Goal: Task Accomplishment & Management: Manage account settings

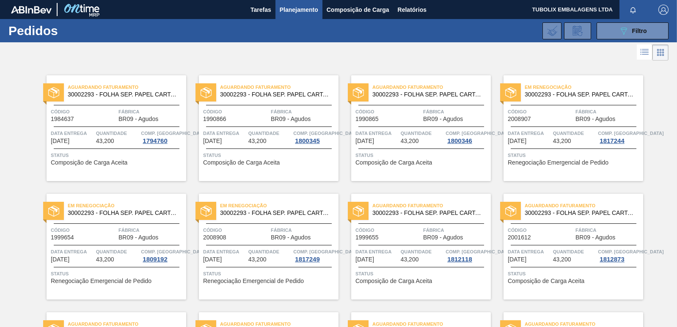
drag, startPoint x: 648, startPoint y: 31, endPoint x: 634, endPoint y: 56, distance: 28.4
click at [647, 31] on button "089F7B8B-B2A5-4AFE-B5C0-19BA573D28AC Filtro" at bounding box center [632, 30] width 72 height 17
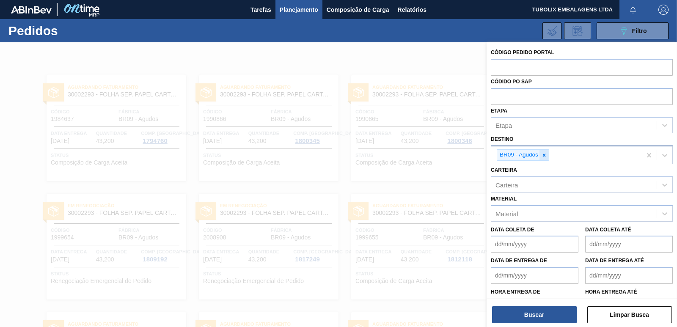
click at [545, 154] on icon at bounding box center [544, 155] width 6 height 6
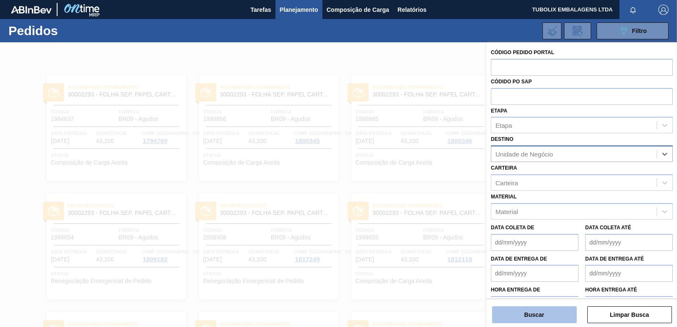
click at [554, 319] on button "Buscar" at bounding box center [534, 314] width 85 height 17
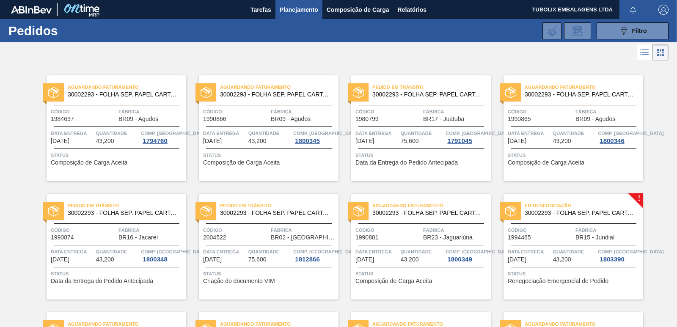
click at [425, 103] on div "Pedido [PERSON_NAME] 30002293 - FOLHA SEP. PAPEL CARTAO 1200x1000M 350g Código …" at bounding box center [421, 128] width 140 height 106
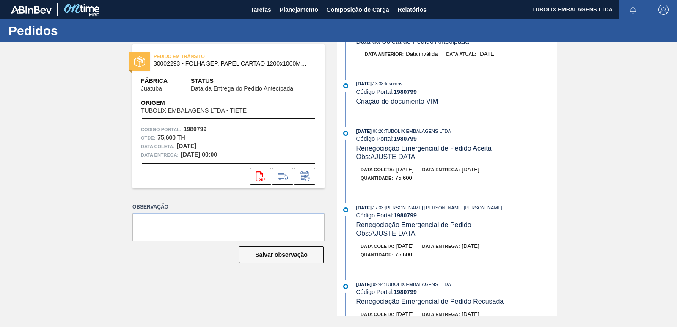
scroll to position [127, 0]
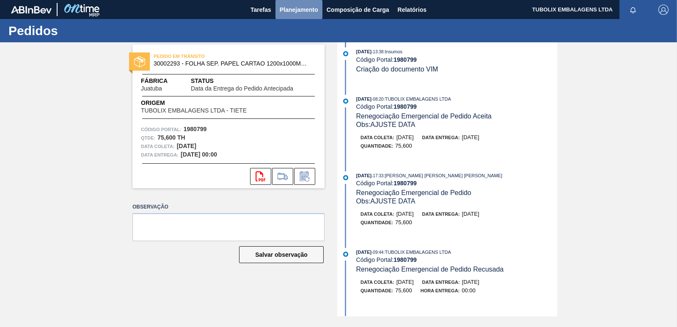
click at [295, 10] on span "Planejamento" at bounding box center [299, 10] width 38 height 10
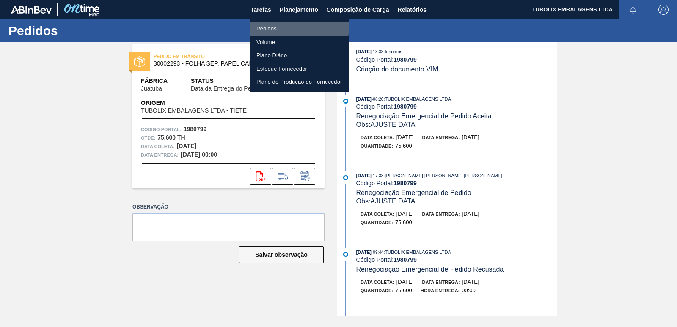
click at [270, 25] on li "Pedidos" at bounding box center [299, 29] width 99 height 14
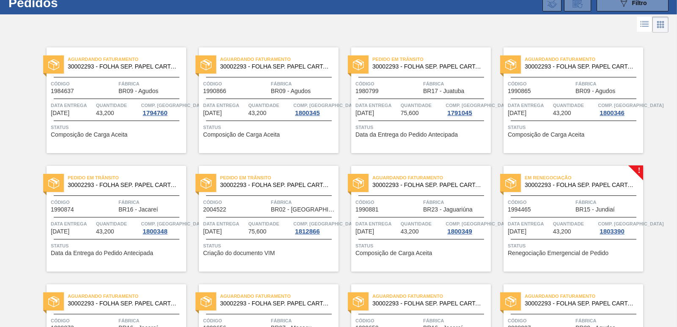
scroll to position [42, 0]
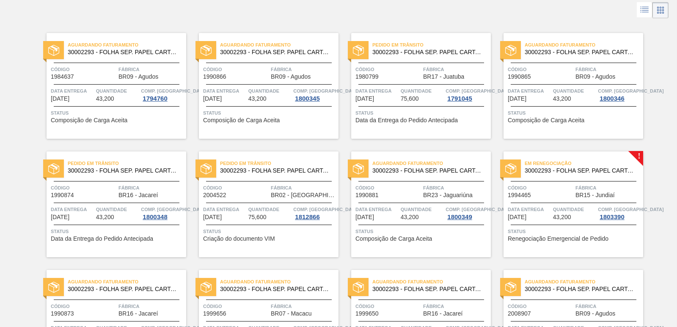
click at [578, 168] on span "30002293 - FOLHA SEP. PAPEL CARTAO 1200x1000M 350g" at bounding box center [581, 171] width 112 height 6
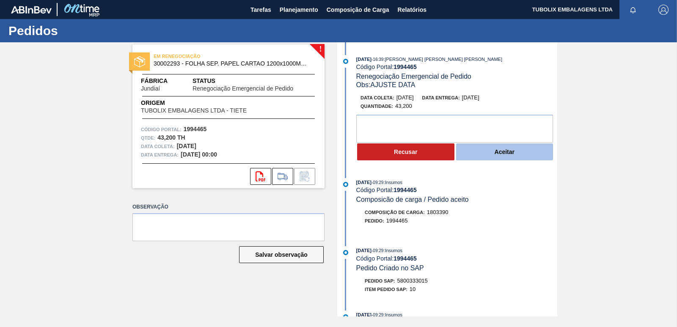
click at [507, 151] on button "Aceitar" at bounding box center [504, 151] width 97 height 17
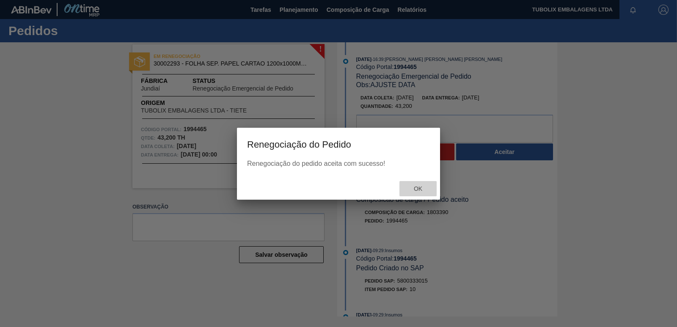
click at [422, 190] on span "Ok" at bounding box center [418, 188] width 22 height 7
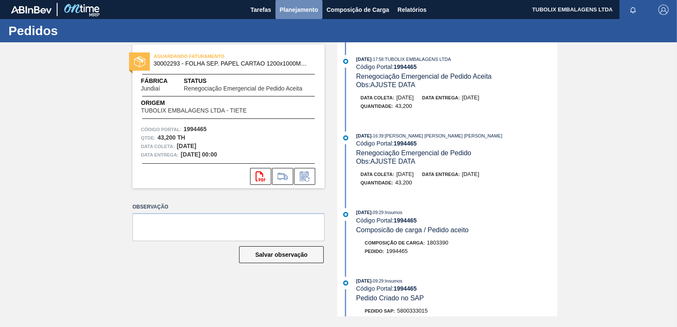
click at [302, 5] on span "Planejamento" at bounding box center [299, 10] width 38 height 10
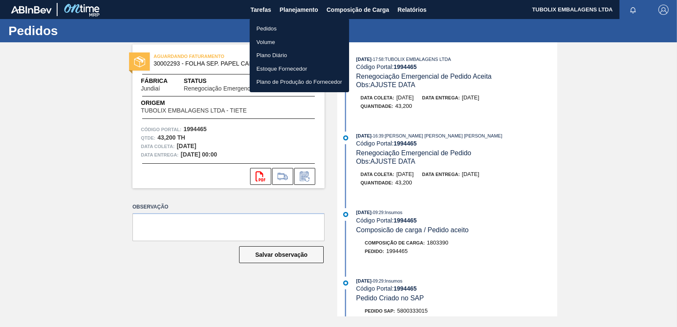
click at [277, 30] on li "Pedidos" at bounding box center [299, 29] width 99 height 14
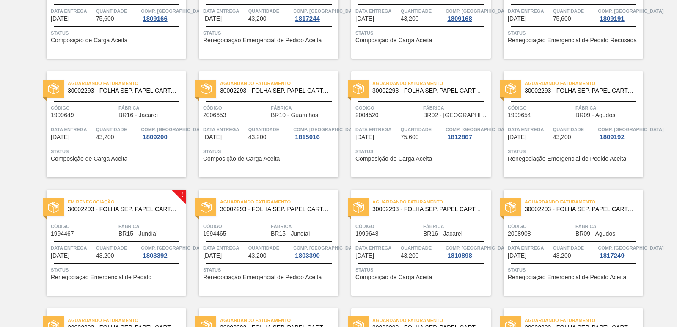
scroll to position [423, 0]
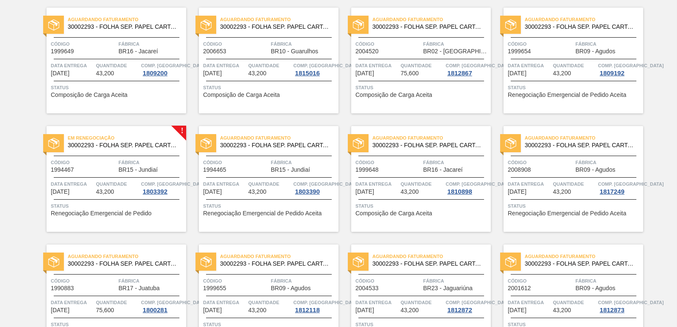
click at [137, 137] on span "Em renegociação" at bounding box center [127, 138] width 118 height 8
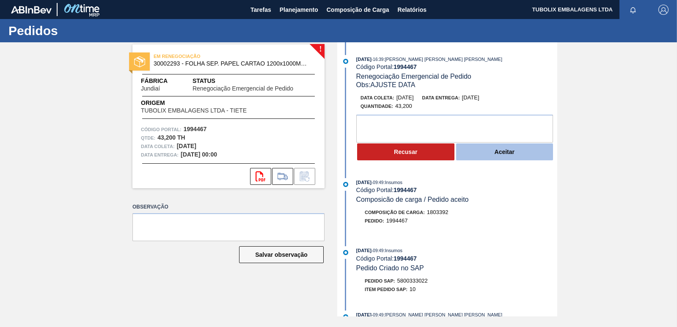
click at [489, 152] on button "Aceitar" at bounding box center [504, 151] width 97 height 17
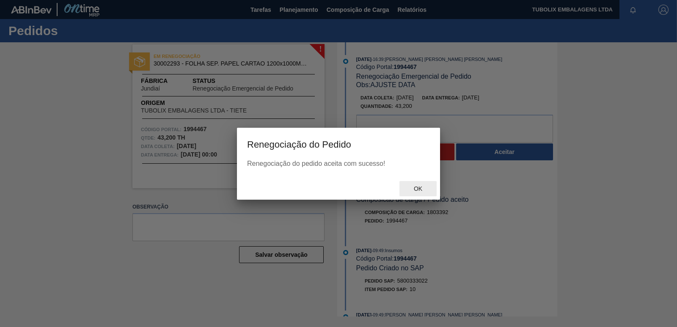
click at [415, 190] on span "Ok" at bounding box center [418, 188] width 22 height 7
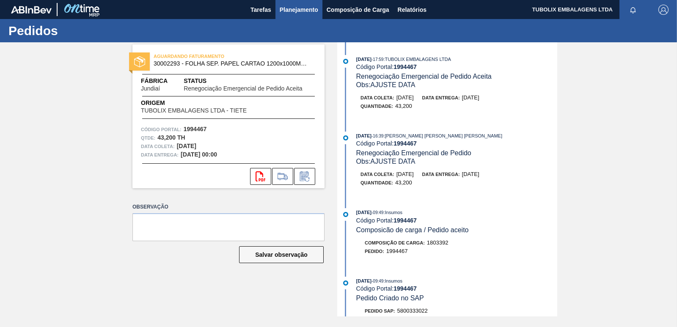
click at [300, 9] on span "Planejamento" at bounding box center [299, 10] width 38 height 10
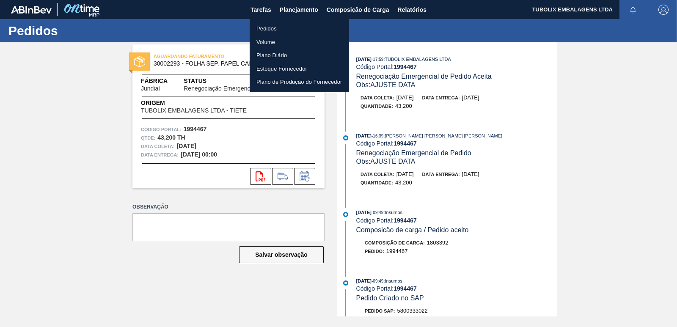
click at [283, 27] on li "Pedidos" at bounding box center [299, 29] width 99 height 14
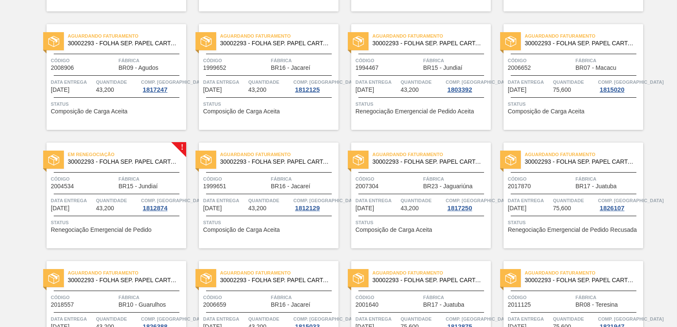
scroll to position [761, 0]
click at [124, 168] on div "Em renegociação 30002293 - FOLHA SEP. PAPEL CARTAO 1200x1000M 350g Código 20045…" at bounding box center [117, 196] width 140 height 106
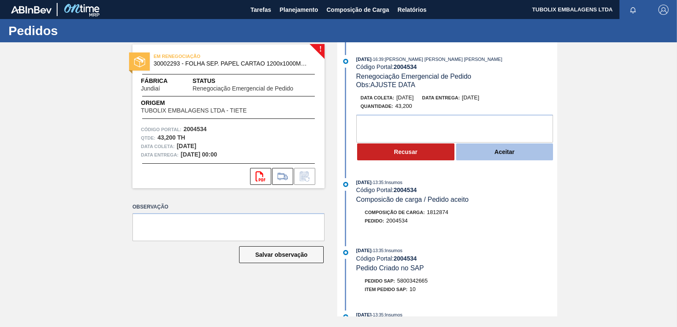
click at [494, 152] on button "Aceitar" at bounding box center [504, 151] width 97 height 17
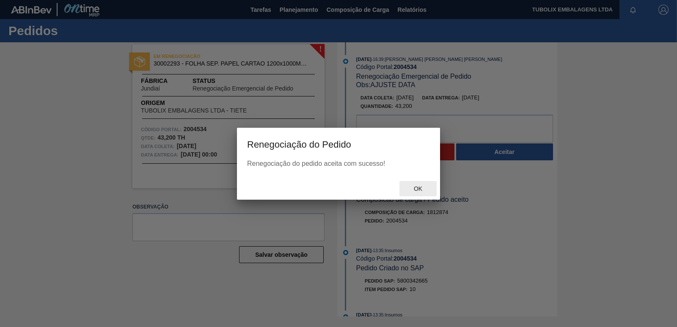
click at [419, 192] on span "Ok" at bounding box center [418, 188] width 22 height 7
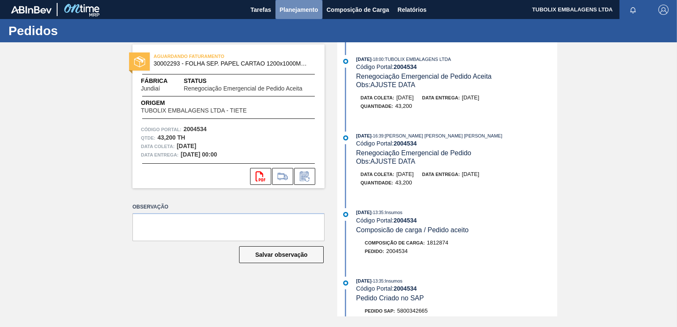
click at [291, 5] on span "Planejamento" at bounding box center [299, 10] width 38 height 10
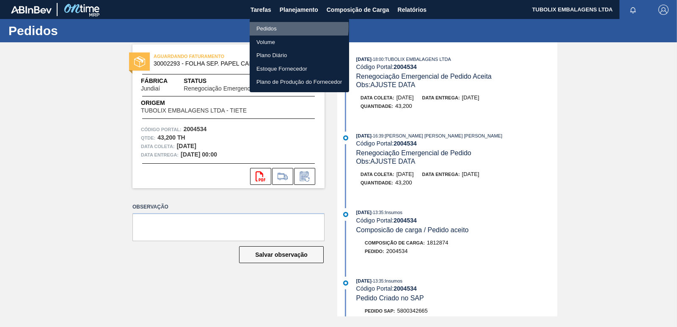
click at [278, 27] on li "Pedidos" at bounding box center [299, 29] width 99 height 14
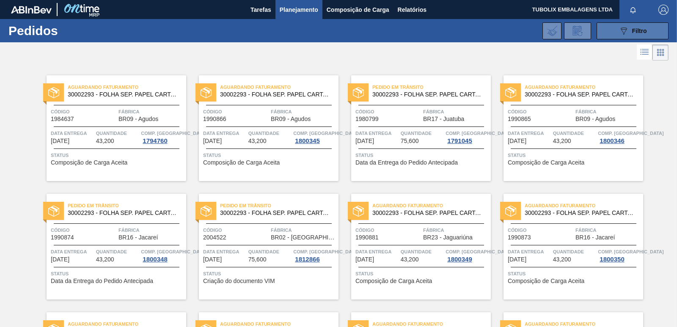
drag, startPoint x: 629, startPoint y: 33, endPoint x: 625, endPoint y: 33, distance: 4.7
click at [629, 33] on div "089F7B8B-B2A5-4AFE-B5C0-19BA573D28AC Filtro" at bounding box center [632, 31] width 28 height 10
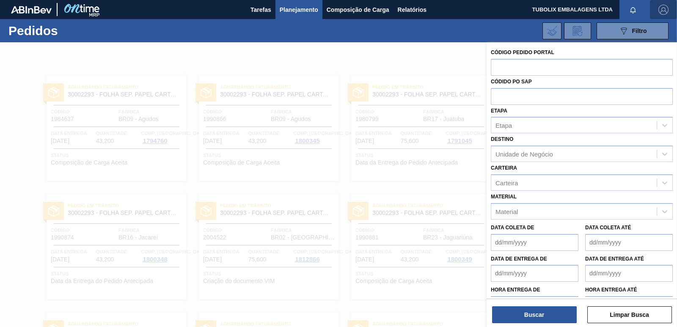
click at [663, 14] on img "button" at bounding box center [663, 10] width 10 height 10
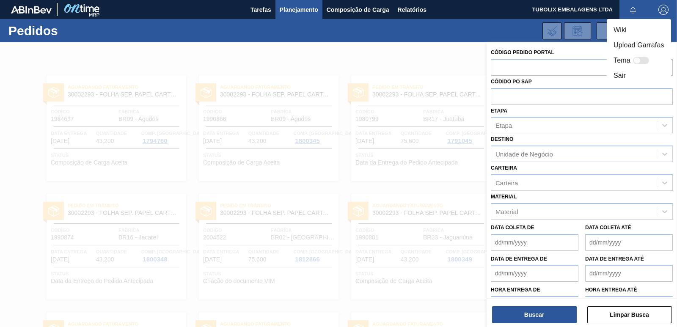
click at [628, 78] on li "Sair" at bounding box center [639, 75] width 64 height 15
